Goal: Task Accomplishment & Management: Manage account settings

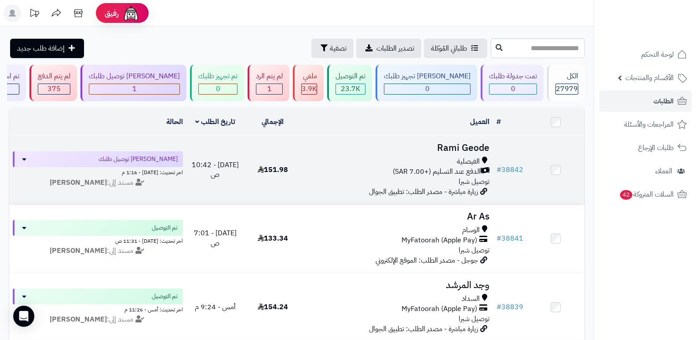
click at [465, 149] on h3 "Rami Geode" at bounding box center [397, 148] width 185 height 10
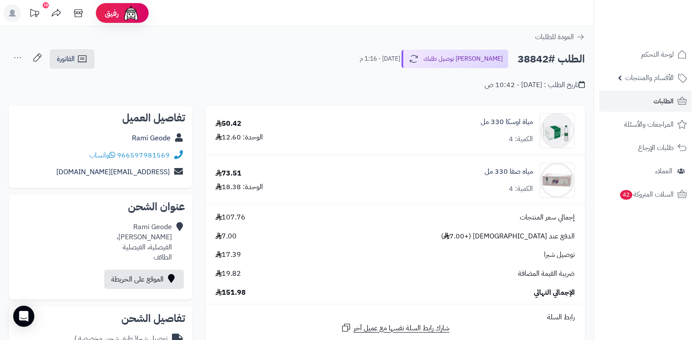
click at [639, 238] on nav "لوحة التحكم الأقسام والمنتجات المنتجات الأقسام الماركات مواصفات المنتجات مواصفا…" at bounding box center [644, 181] width 103 height 340
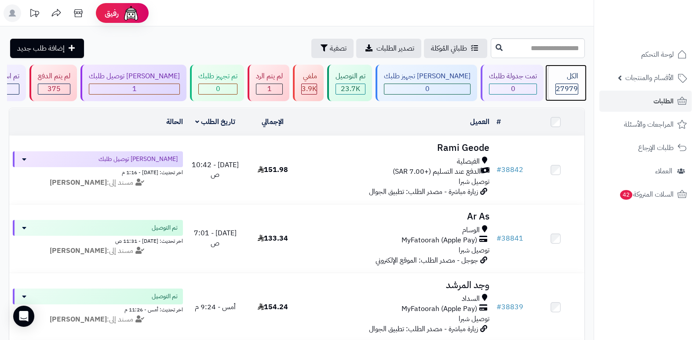
click at [574, 82] on div "الكل 27979" at bounding box center [566, 83] width 38 height 36
click at [574, 76] on div "الكل" at bounding box center [566, 76] width 23 height 10
click at [566, 79] on div "الكل" at bounding box center [566, 76] width 23 height 10
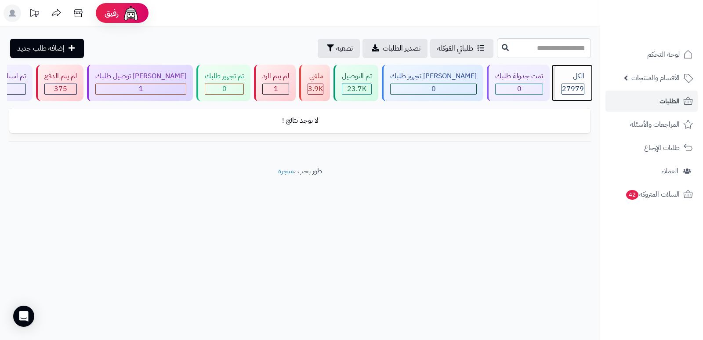
click at [571, 86] on span "27979" at bounding box center [573, 89] width 22 height 11
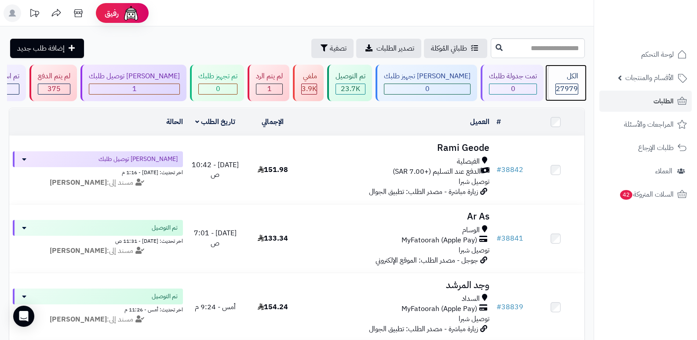
click at [559, 78] on div "الكل" at bounding box center [566, 76] width 23 height 10
click at [571, 74] on div "الكل" at bounding box center [566, 76] width 23 height 10
click at [550, 79] on div "الكل 27979" at bounding box center [566, 83] width 38 height 36
click at [563, 79] on div "الكل" at bounding box center [566, 76] width 23 height 10
click at [564, 78] on div "الكل" at bounding box center [566, 76] width 23 height 10
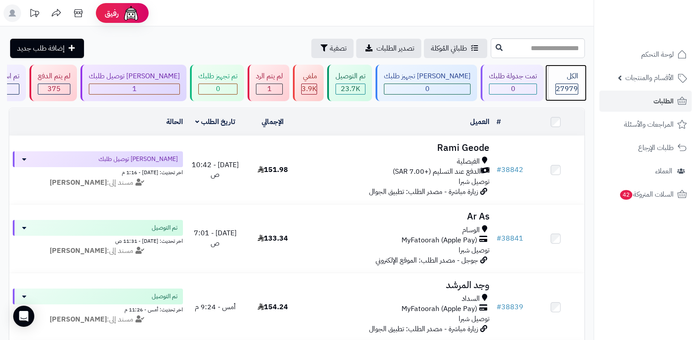
click at [573, 79] on div "الكل" at bounding box center [566, 76] width 23 height 10
click at [560, 86] on span "27979" at bounding box center [567, 89] width 22 height 11
click at [532, 43] on input "text" at bounding box center [538, 48] width 94 height 20
type input "*****"
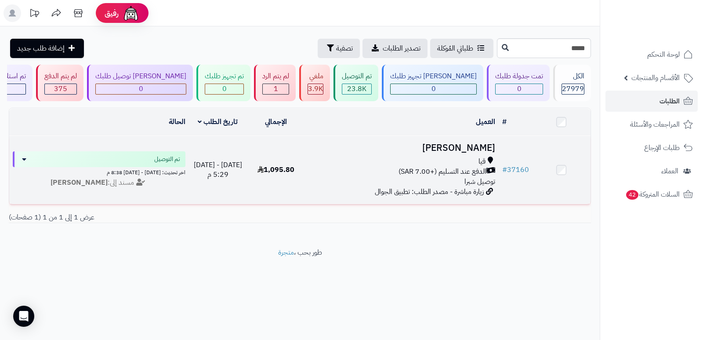
click at [468, 147] on h3 "[PERSON_NAME]" at bounding box center [402, 148] width 187 height 10
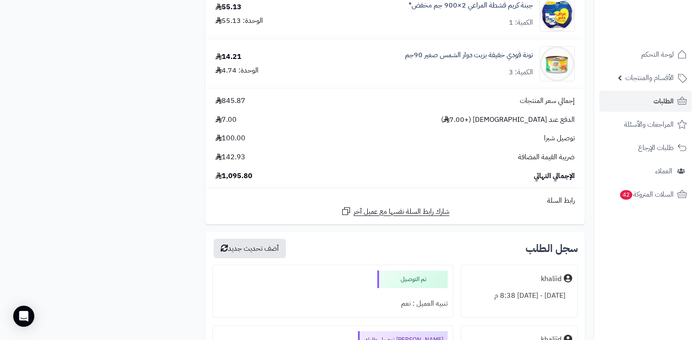
scroll to position [2945, 0]
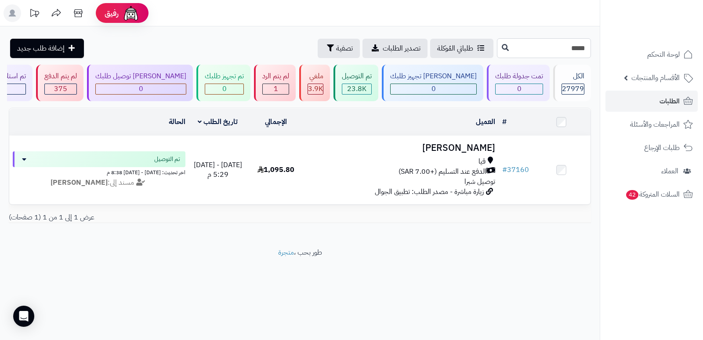
click at [581, 49] on input "*****" at bounding box center [544, 48] width 94 height 20
click at [581, 48] on input "*****" at bounding box center [544, 48] width 94 height 20
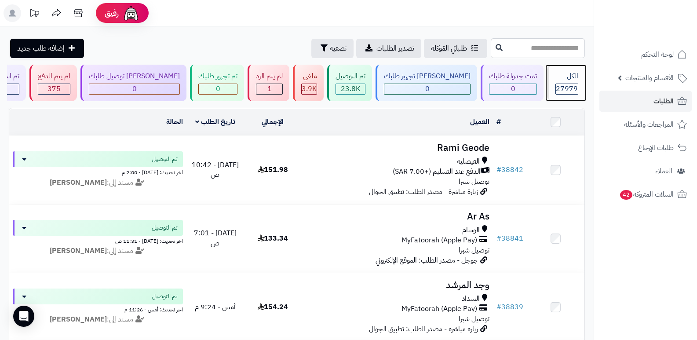
click at [571, 79] on div "الكل" at bounding box center [566, 76] width 23 height 10
click at [576, 80] on div "الكل" at bounding box center [566, 76] width 23 height 10
click at [559, 84] on span "27979" at bounding box center [567, 89] width 22 height 11
click at [560, 84] on span "27979" at bounding box center [567, 89] width 22 height 11
click at [562, 81] on div "الكل 27979" at bounding box center [566, 83] width 38 height 36
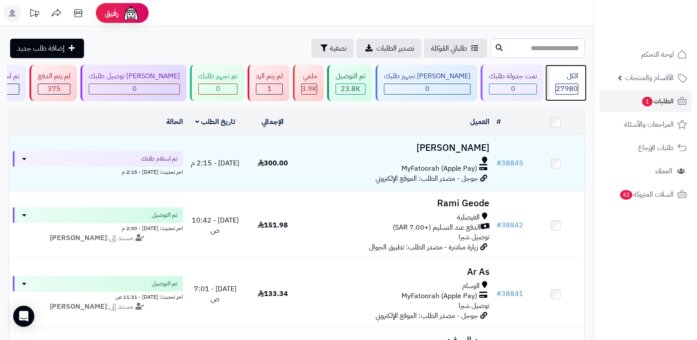
click at [565, 84] on span "27980" at bounding box center [567, 89] width 22 height 11
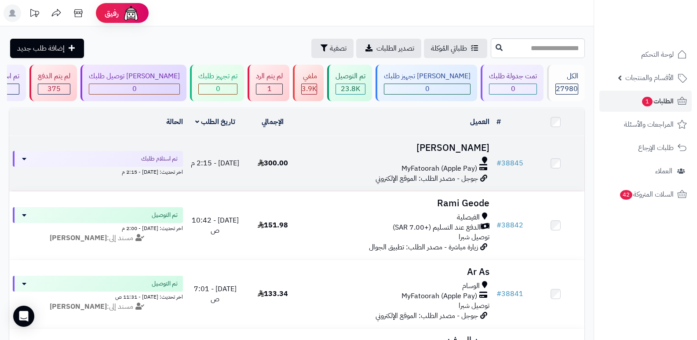
click at [474, 149] on h3 "[PERSON_NAME]" at bounding box center [397, 148] width 185 height 10
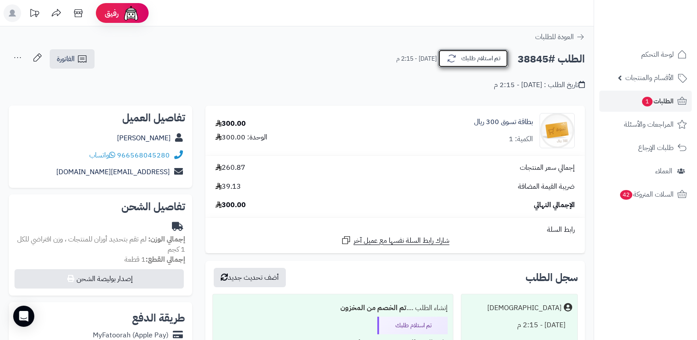
click at [468, 58] on button "تم استلام طلبك" at bounding box center [473, 58] width 70 height 18
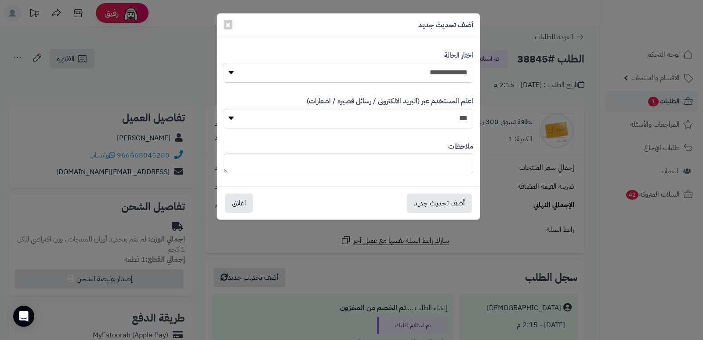
click at [445, 69] on select "**********" at bounding box center [349, 73] width 250 height 20
select select "*"
click at [224, 63] on select "**********" at bounding box center [349, 73] width 250 height 20
click at [443, 164] on textarea at bounding box center [349, 163] width 250 height 20
click at [223, 27] on div "أضف تحديث جديد ×" at bounding box center [348, 26] width 263 height 24
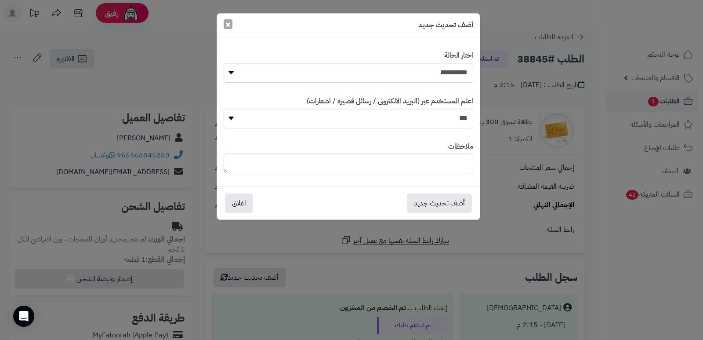
click at [228, 25] on span "×" at bounding box center [227, 24] width 5 height 13
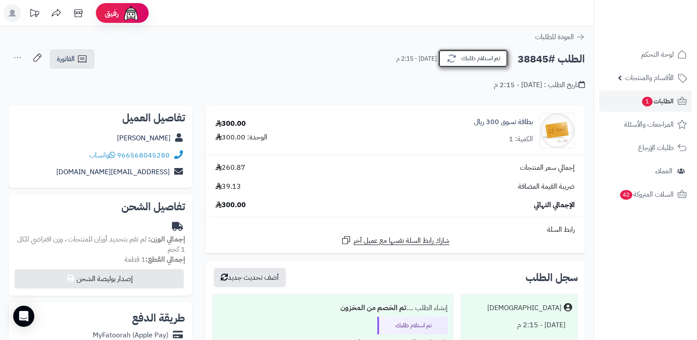
click at [476, 65] on button "تم استلام طلبك" at bounding box center [473, 58] width 70 height 18
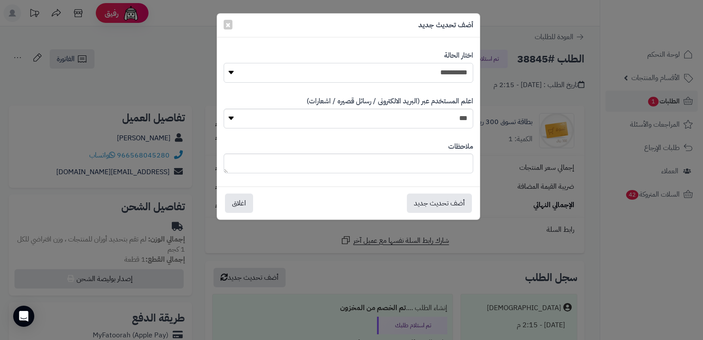
click at [445, 79] on select "**********" at bounding box center [349, 73] width 250 height 20
click at [436, 162] on textarea at bounding box center [349, 163] width 250 height 20
click at [227, 25] on span "×" at bounding box center [227, 24] width 5 height 13
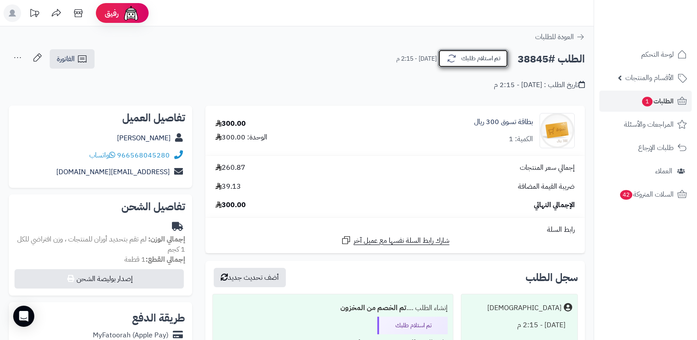
click at [489, 57] on button "تم استلام طلبك" at bounding box center [473, 58] width 70 height 18
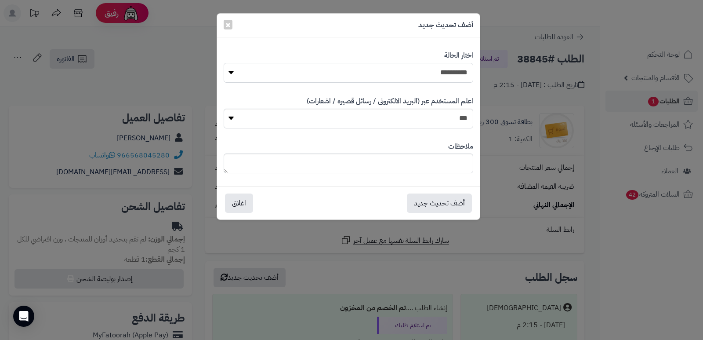
click at [452, 67] on select "**********" at bounding box center [349, 73] width 250 height 20
click at [224, 63] on select "**********" at bounding box center [349, 73] width 250 height 20
click at [447, 204] on button "أضف تحديث جديد" at bounding box center [439, 202] width 65 height 19
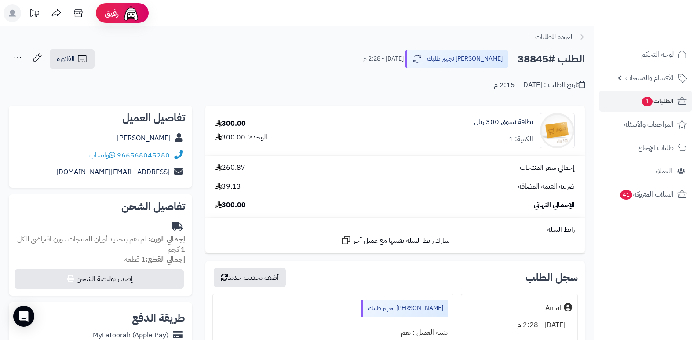
click at [14, 57] on icon at bounding box center [18, 58] width 18 height 18
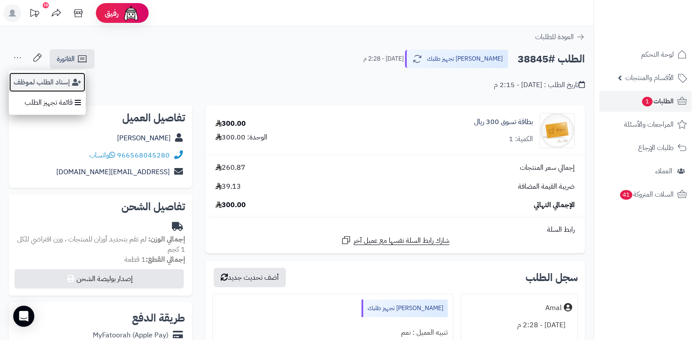
click at [50, 77] on button "إسناد الطلب لموظف" at bounding box center [47, 82] width 77 height 20
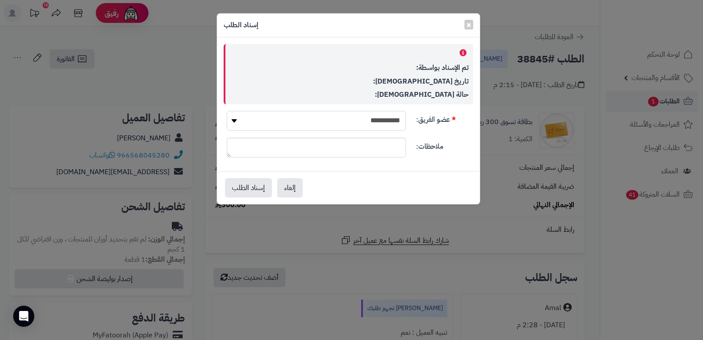
click at [335, 124] on select "**********" at bounding box center [316, 121] width 179 height 20
select select "**"
click at [227, 111] on select "**********" at bounding box center [316, 121] width 179 height 20
click at [256, 188] on button "إسناد الطلب" at bounding box center [248, 187] width 47 height 19
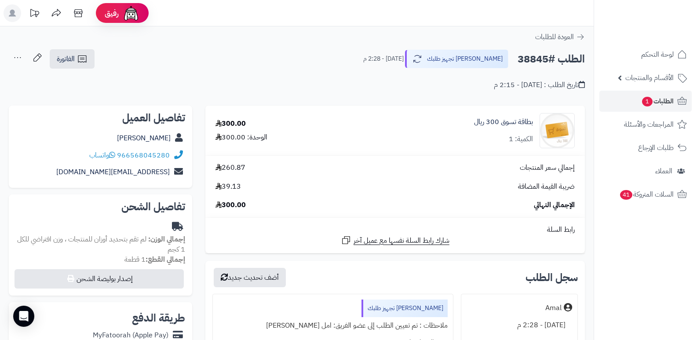
click at [483, 60] on button "[PERSON_NAME] تجهيز طلبك" at bounding box center [456, 59] width 103 height 18
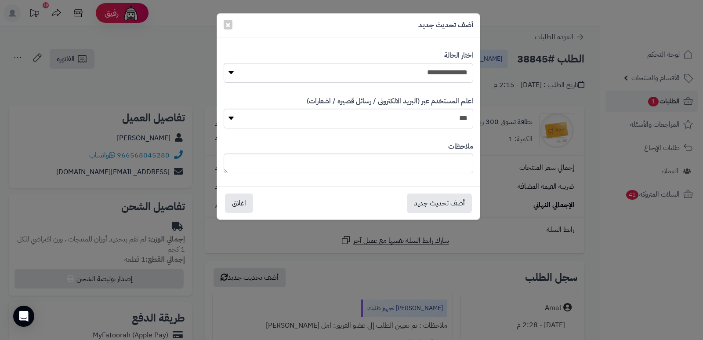
click at [437, 83] on div "**********" at bounding box center [349, 66] width 250 height 45
click at [445, 74] on select "**********" at bounding box center [349, 73] width 250 height 20
select select "**"
click at [224, 63] on select "**********" at bounding box center [349, 73] width 250 height 20
click at [457, 200] on button "أضف تحديث جديد" at bounding box center [439, 202] width 65 height 19
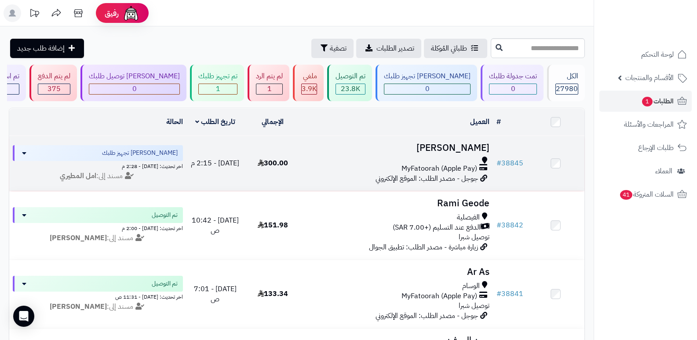
click at [470, 144] on h3 "[PERSON_NAME]" at bounding box center [397, 148] width 185 height 10
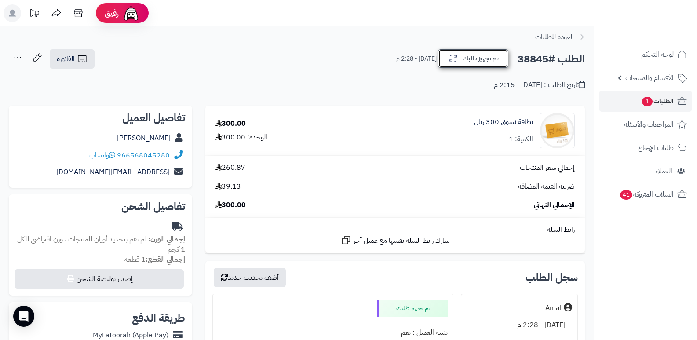
click at [467, 60] on button "تم تجهيز طلبك" at bounding box center [473, 58] width 70 height 18
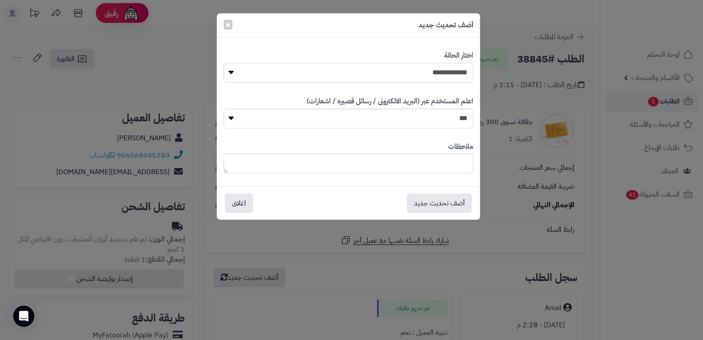
click at [433, 66] on select "**********" at bounding box center [349, 73] width 250 height 20
click at [224, 63] on select "**********" at bounding box center [349, 73] width 250 height 20
click at [452, 166] on textarea at bounding box center [349, 163] width 250 height 20
click at [230, 22] on span "×" at bounding box center [227, 24] width 5 height 13
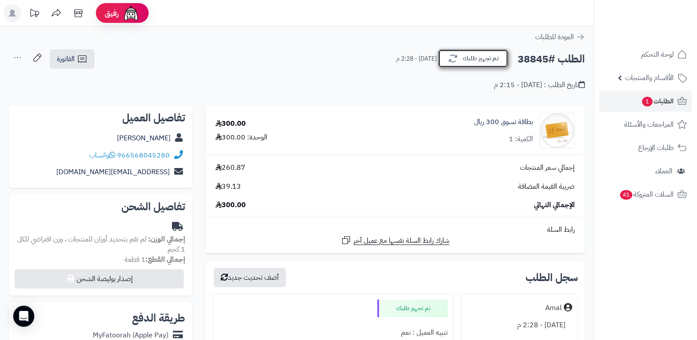
click at [468, 65] on button "تم تجهيز طلبك" at bounding box center [473, 58] width 70 height 18
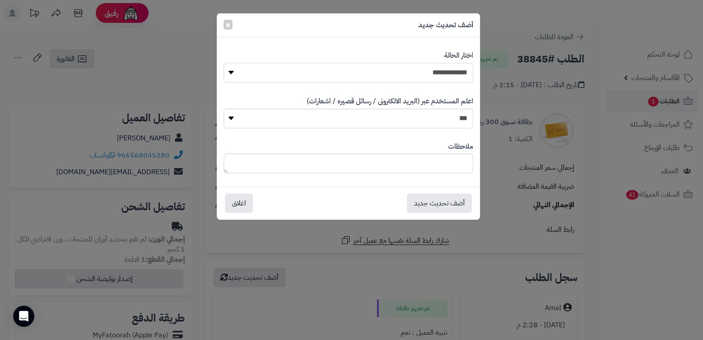
click at [438, 77] on select "**********" at bounding box center [349, 73] width 250 height 20
click at [224, 63] on select "**********" at bounding box center [349, 73] width 250 height 20
click at [450, 167] on textarea at bounding box center [349, 163] width 250 height 20
drag, startPoint x: 412, startPoint y: 163, endPoint x: 438, endPoint y: 162, distance: 25.9
click at [438, 162] on textarea "**********" at bounding box center [349, 163] width 250 height 20
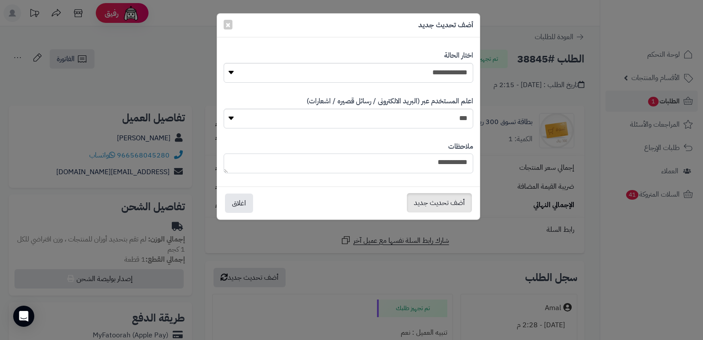
type textarea "**********"
click at [425, 204] on button "أضف تحديث جديد" at bounding box center [439, 202] width 65 height 19
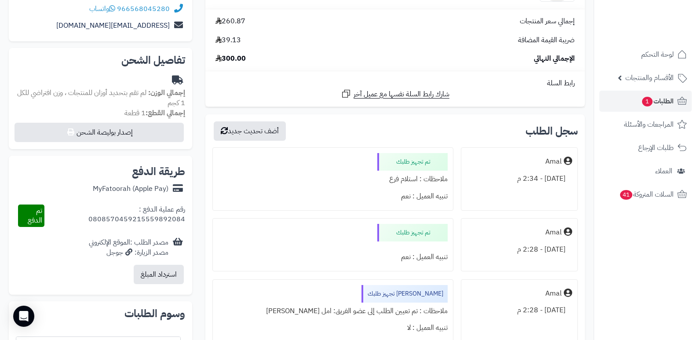
scroll to position [176, 0]
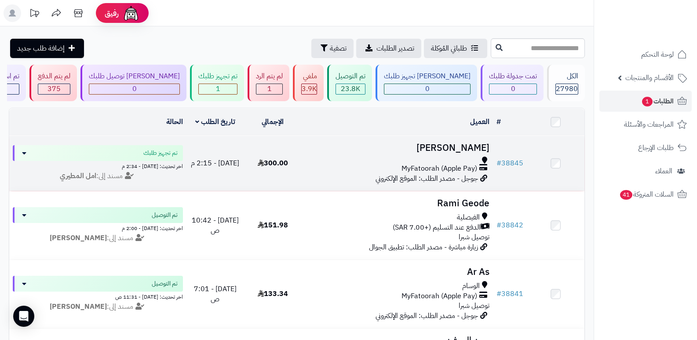
click at [474, 144] on h3 "راكان العتيبي" at bounding box center [397, 148] width 185 height 10
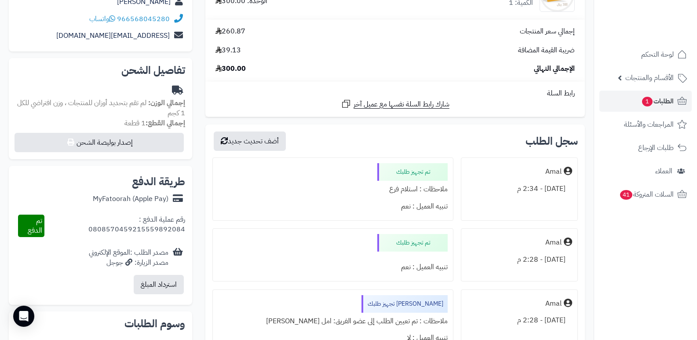
scroll to position [132, 0]
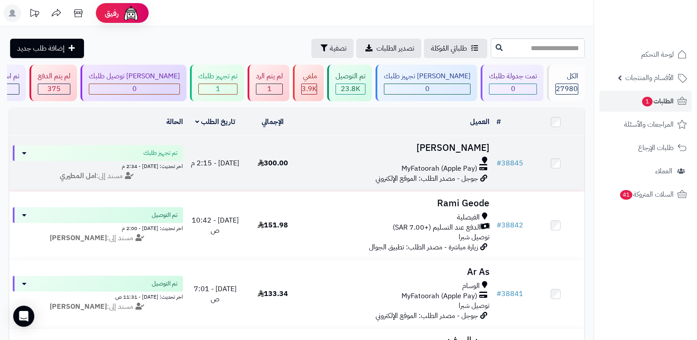
click at [474, 146] on h3 "[PERSON_NAME]" at bounding box center [397, 148] width 185 height 10
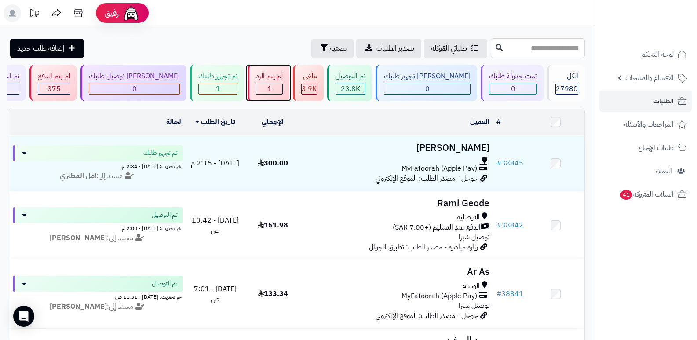
click at [282, 85] on div "1" at bounding box center [269, 89] width 26 height 10
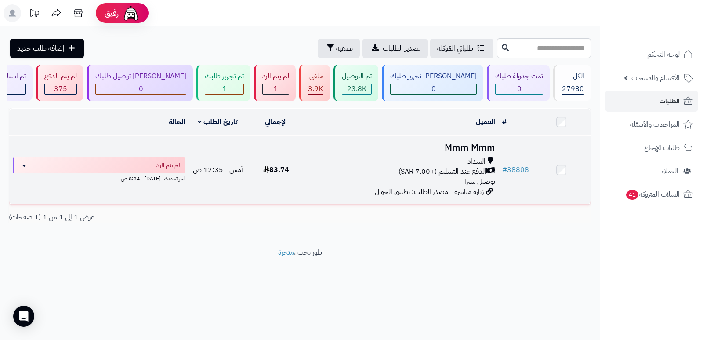
click at [472, 146] on h3 "Mmm Mmm" at bounding box center [402, 148] width 187 height 10
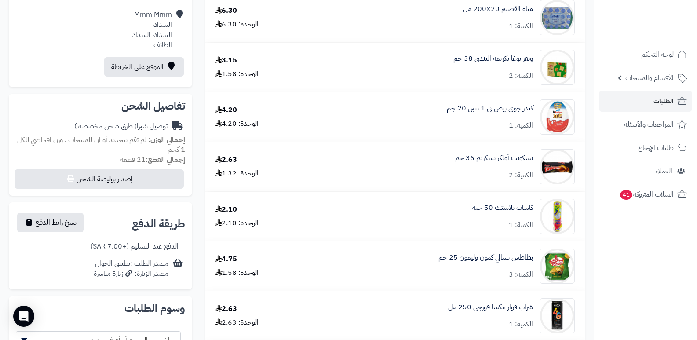
scroll to position [15, 0]
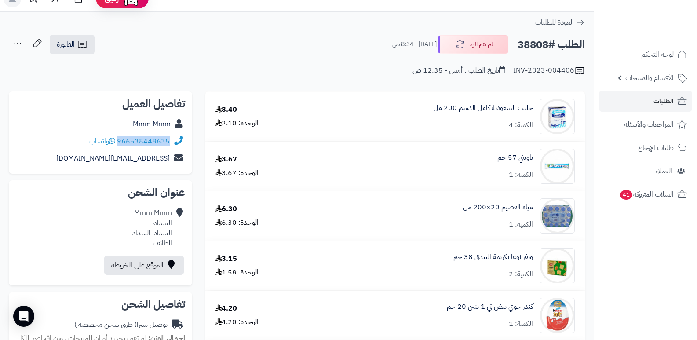
drag, startPoint x: 118, startPoint y: 140, endPoint x: 182, endPoint y: 147, distance: 64.1
click at [182, 147] on div "966538448635 واتساب" at bounding box center [100, 141] width 169 height 17
copy div "966538448635"
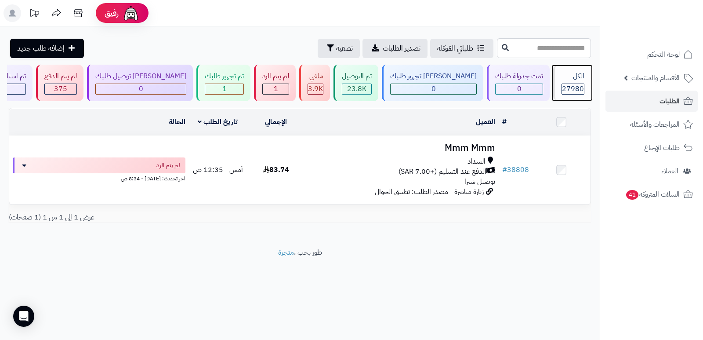
click at [555, 91] on div "الكل 27980" at bounding box center [572, 83] width 38 height 36
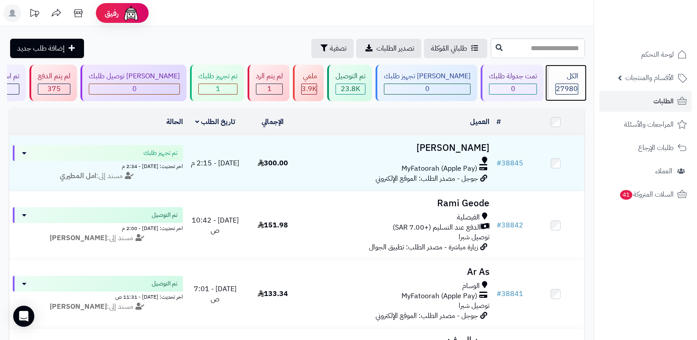
click at [567, 79] on div "الكل" at bounding box center [566, 76] width 23 height 10
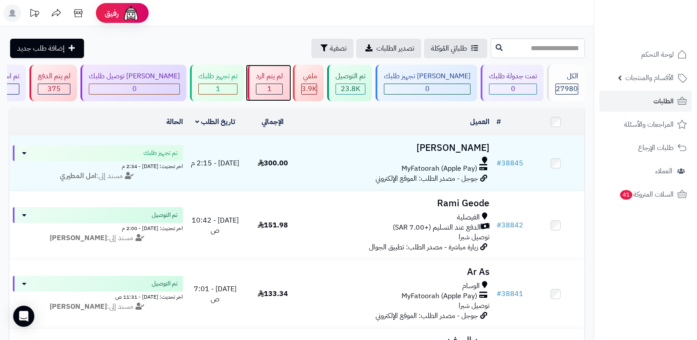
click at [282, 86] on div "1" at bounding box center [269, 89] width 26 height 10
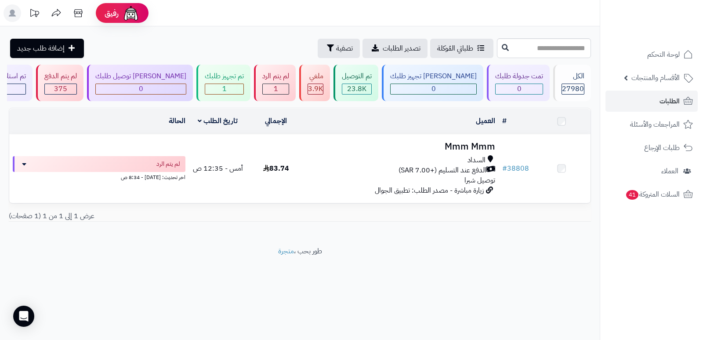
click at [470, 147] on h3 "Mmm Mmm" at bounding box center [402, 147] width 187 height 10
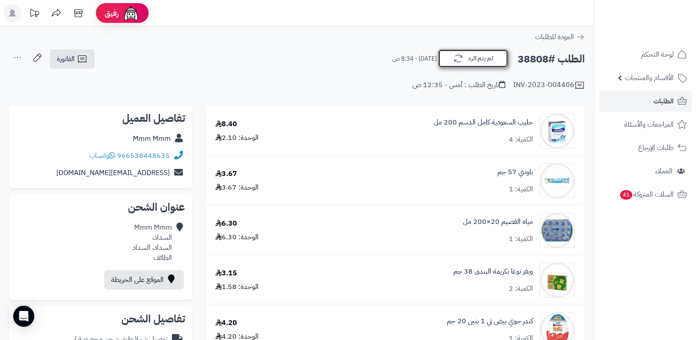
click at [496, 58] on button "لم يتم الرد" at bounding box center [473, 58] width 70 height 18
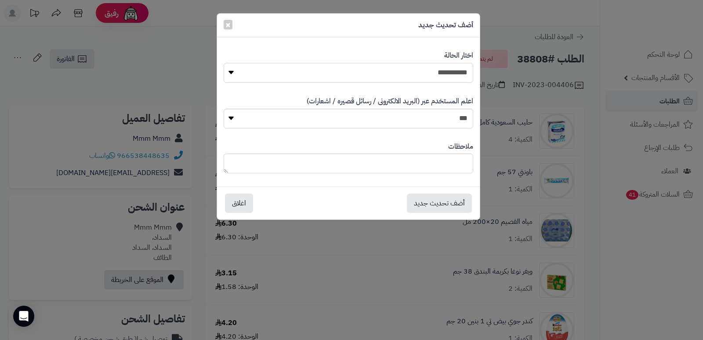
click at [429, 77] on select "**********" at bounding box center [349, 73] width 250 height 20
click at [224, 63] on select "**********" at bounding box center [349, 73] width 250 height 20
click at [451, 163] on textarea at bounding box center [349, 163] width 250 height 20
type textarea "**********"
click at [440, 198] on button "أضف تحديث جديد" at bounding box center [439, 202] width 65 height 19
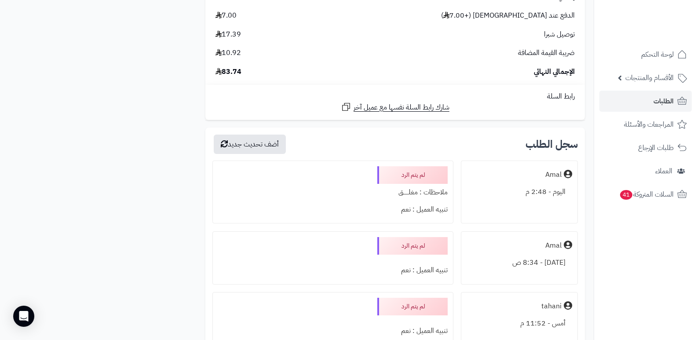
scroll to position [835, 0]
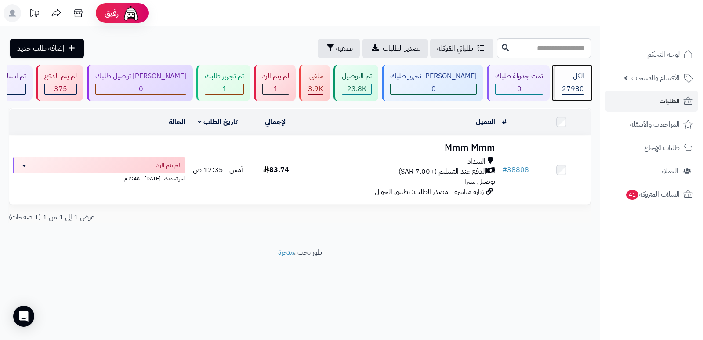
click at [570, 87] on span "27980" at bounding box center [573, 89] width 22 height 11
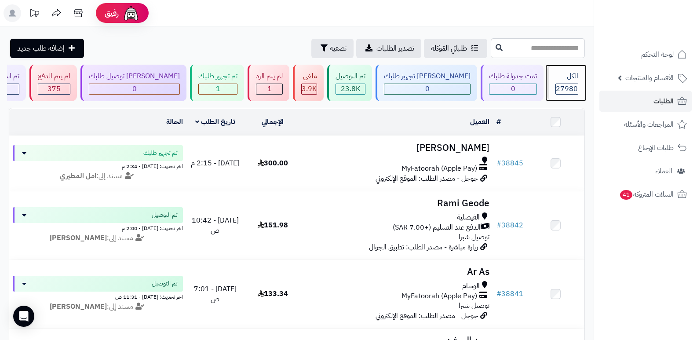
click at [578, 83] on div "الكل 27980" at bounding box center [566, 83] width 38 height 36
click at [555, 80] on div "الكل" at bounding box center [566, 76] width 23 height 10
click at [550, 80] on div "الكل 27980" at bounding box center [566, 83] width 38 height 36
click at [570, 81] on div "الكل" at bounding box center [566, 76] width 23 height 10
click at [566, 77] on div "الكل" at bounding box center [566, 76] width 23 height 10
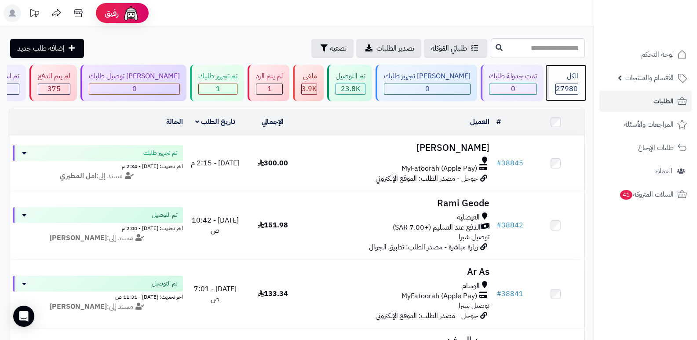
click at [561, 84] on span "27980" at bounding box center [567, 89] width 22 height 11
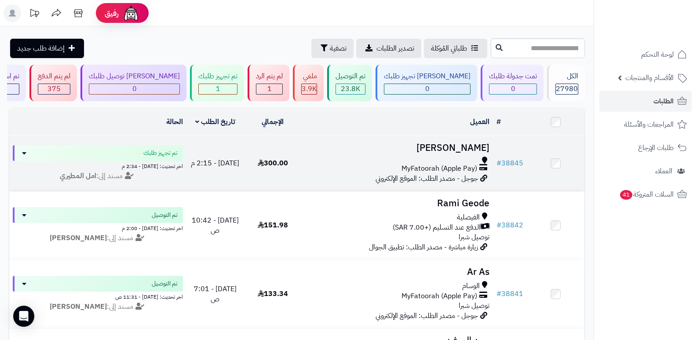
click at [465, 146] on h3 "[PERSON_NAME]" at bounding box center [397, 148] width 185 height 10
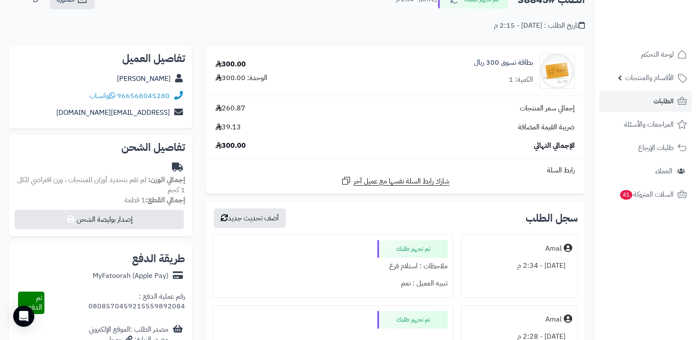
scroll to position [44, 0]
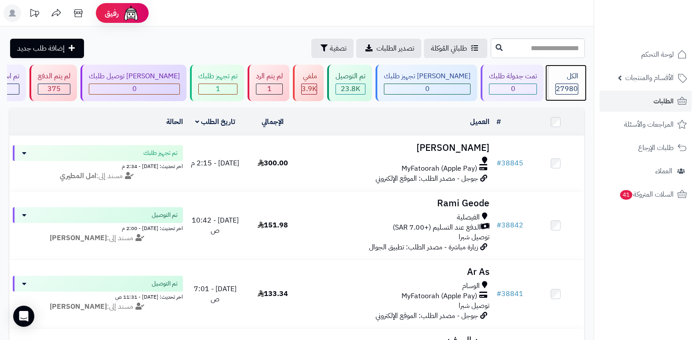
click at [570, 84] on span "27980" at bounding box center [567, 89] width 22 height 11
click at [569, 79] on div "الكل" at bounding box center [566, 76] width 23 height 10
click at [561, 85] on span "27980" at bounding box center [567, 89] width 22 height 11
click at [555, 75] on div "الكل" at bounding box center [566, 76] width 23 height 10
click at [504, 20] on header "رفيق ! الطلبات معالجة مكتمل إرجاع المنتجات العملاء المتواجدون الان 28678 عملاء …" at bounding box center [348, 13] width 697 height 26
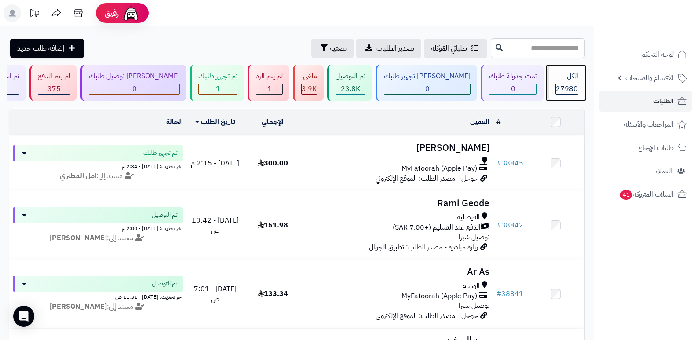
click at [563, 78] on div "الكل" at bounding box center [566, 76] width 23 height 10
click at [571, 77] on div "الكل" at bounding box center [566, 76] width 23 height 10
click at [572, 77] on div "الكل" at bounding box center [566, 76] width 23 height 10
click at [556, 84] on div "27980" at bounding box center [567, 89] width 22 height 10
click at [575, 80] on div "الكل" at bounding box center [566, 76] width 23 height 10
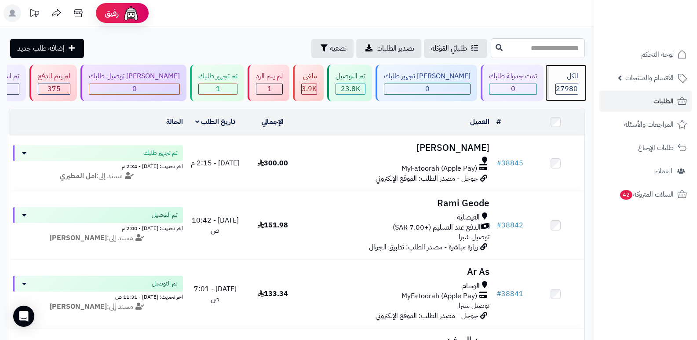
click at [578, 90] on div "27980" at bounding box center [566, 89] width 23 height 11
click at [571, 88] on span "27980" at bounding box center [567, 89] width 22 height 11
click at [561, 73] on div "الكل" at bounding box center [566, 76] width 23 height 10
click at [559, 88] on span "27980" at bounding box center [567, 89] width 22 height 11
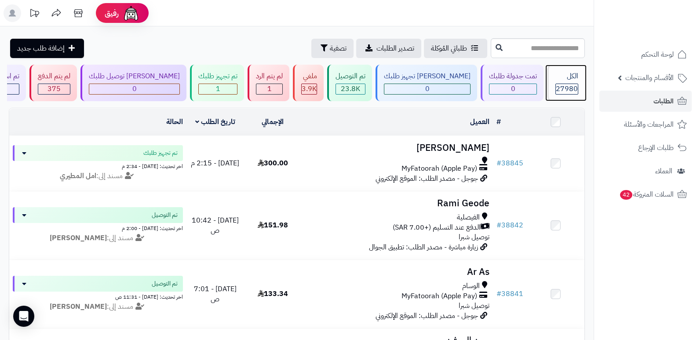
click at [566, 85] on span "27980" at bounding box center [567, 89] width 22 height 11
click at [559, 87] on span "27980" at bounding box center [567, 89] width 22 height 11
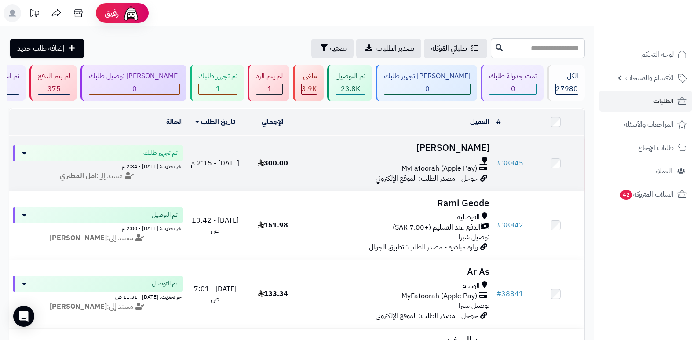
click at [461, 143] on h3 "[PERSON_NAME]" at bounding box center [397, 148] width 185 height 10
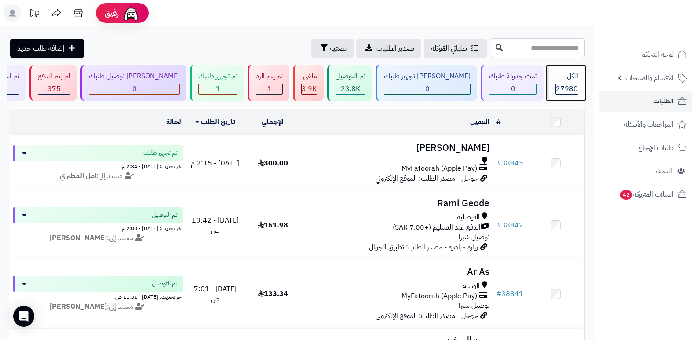
click at [564, 69] on div "الكل 27980" at bounding box center [566, 83] width 38 height 36
click at [571, 88] on span "27980" at bounding box center [567, 89] width 22 height 11
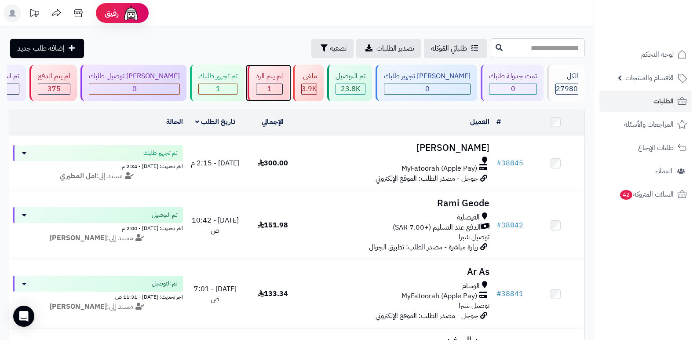
click at [275, 79] on div "لم يتم الرد" at bounding box center [269, 76] width 27 height 10
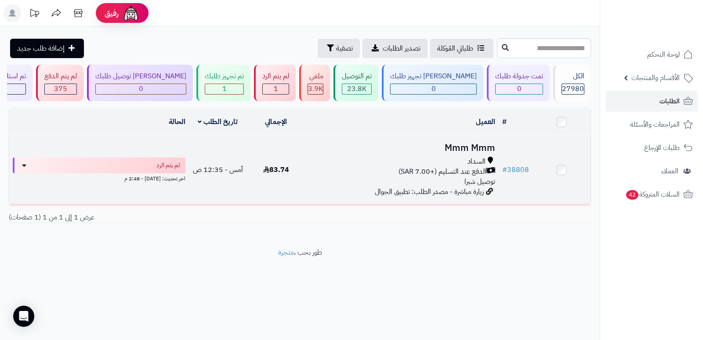
click at [432, 143] on h3 "Mmm Mmm" at bounding box center [402, 148] width 187 height 10
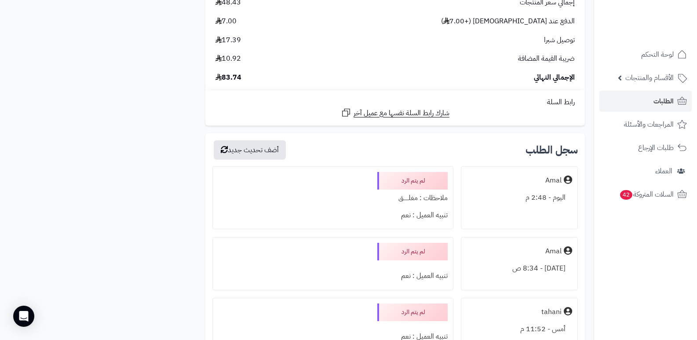
scroll to position [615, 0]
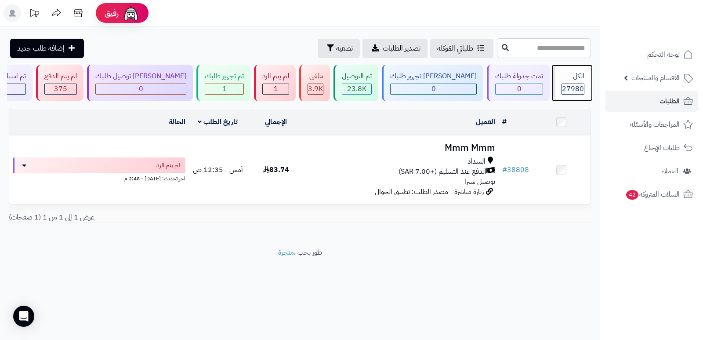
click at [585, 80] on div "الكل 27980" at bounding box center [572, 83] width 38 height 36
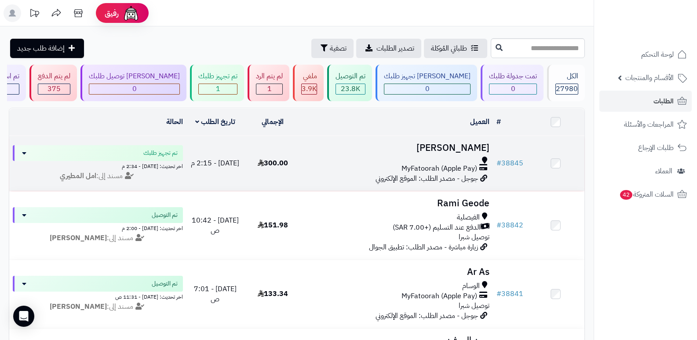
click at [462, 143] on h3 "[PERSON_NAME]" at bounding box center [397, 148] width 185 height 10
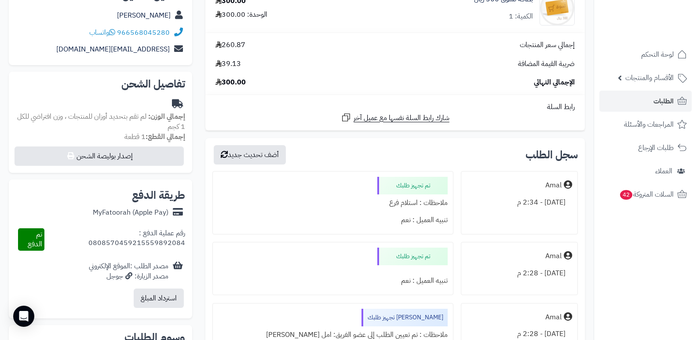
scroll to position [220, 0]
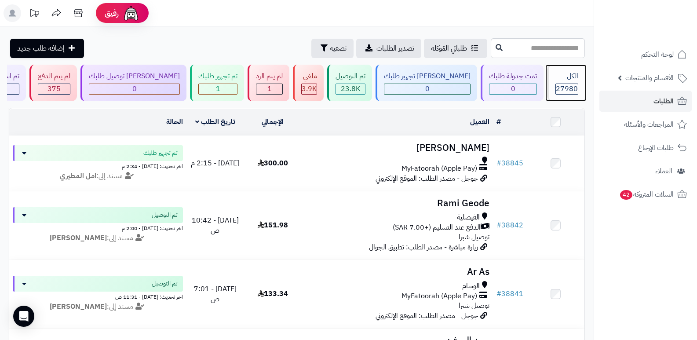
click at [567, 68] on div "الكل 27980" at bounding box center [566, 83] width 38 height 36
click at [571, 84] on span "27980" at bounding box center [567, 89] width 22 height 11
click at [515, 23] on header "رفيق ! الطلبات معالجة مكتمل إرجاع المنتجات العملاء المتواجدون الان 28679 عملاء …" at bounding box center [348, 13] width 697 height 26
click at [555, 76] on div "الكل" at bounding box center [566, 76] width 23 height 10
click at [572, 82] on div "الكل 27980" at bounding box center [566, 83] width 38 height 36
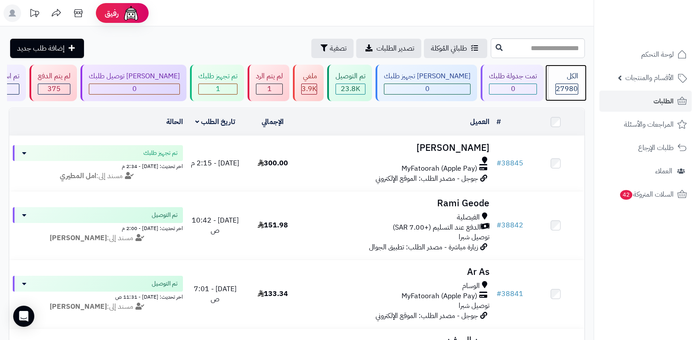
click at [571, 85] on span "27980" at bounding box center [567, 89] width 22 height 11
click at [567, 86] on span "27980" at bounding box center [567, 89] width 22 height 11
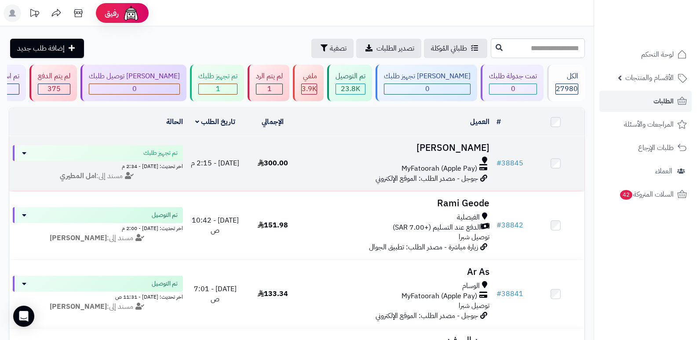
click at [471, 146] on h3 "[PERSON_NAME]" at bounding box center [397, 148] width 185 height 10
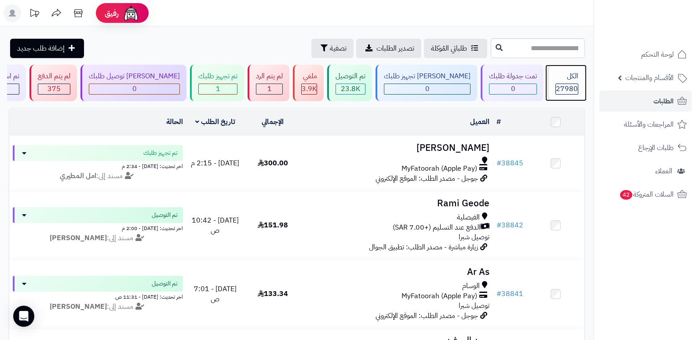
click at [560, 80] on div "الكل" at bounding box center [566, 76] width 23 height 10
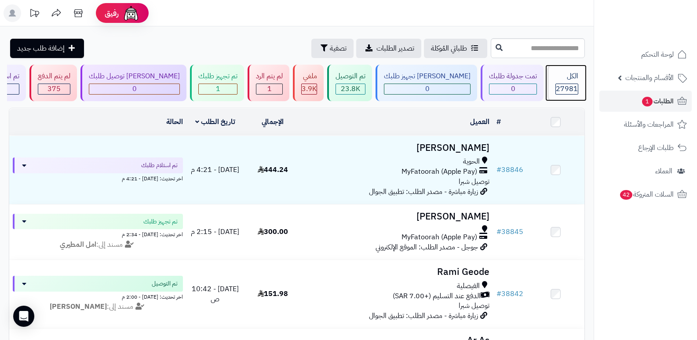
click at [560, 80] on div "الكل" at bounding box center [566, 76] width 23 height 10
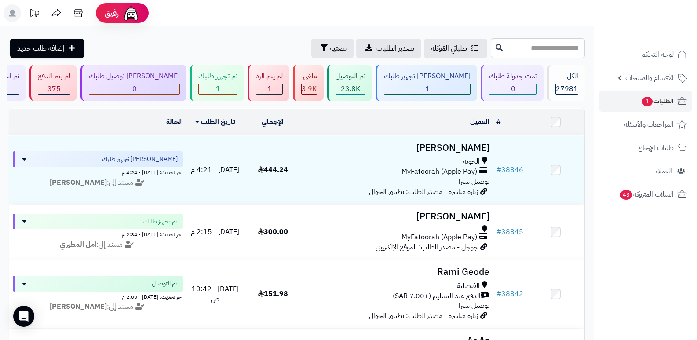
click at [499, 22] on header "رفيق ! الطلبات معالجة مكتمل إرجاع المنتجات العملاء المتواجدون الان 28679 عملاء …" at bounding box center [348, 13] width 697 height 26
click at [561, 85] on span "27981" at bounding box center [567, 89] width 22 height 11
click at [488, 11] on header "رفيق ! الطلبات معالجة مكتمل إرجاع المنتجات العملاء المتواجدون الان 28679 عملاء …" at bounding box center [348, 13] width 697 height 26
click at [562, 84] on span "27981" at bounding box center [567, 89] width 22 height 11
click at [10, 14] on rect at bounding box center [13, 13] width 18 height 18
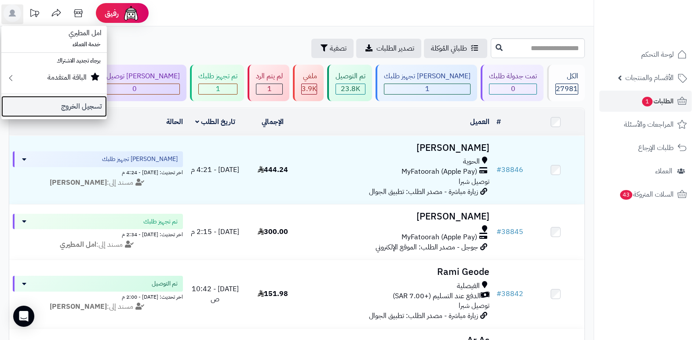
click at [84, 104] on link "تسجيل الخروج" at bounding box center [53, 106] width 105 height 21
